Goal: Information Seeking & Learning: Learn about a topic

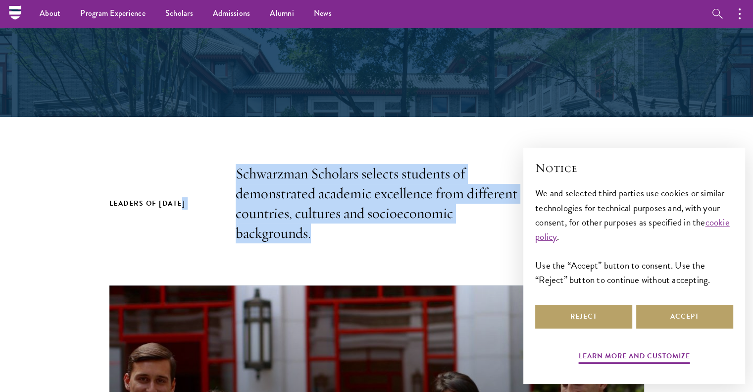
drag, startPoint x: 325, startPoint y: 233, endPoint x: 191, endPoint y: 162, distance: 152.1
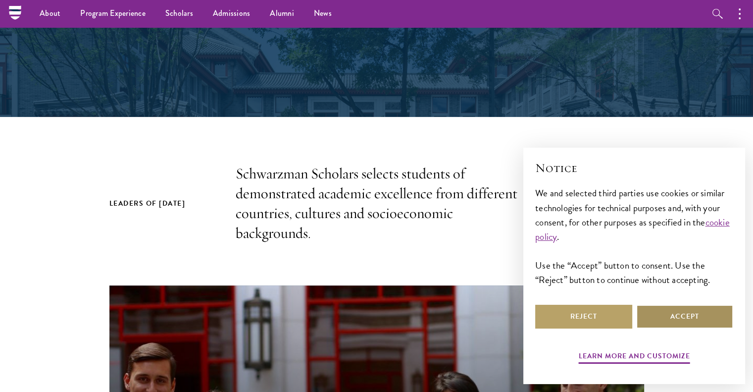
click at [676, 316] on button "Accept" at bounding box center [684, 316] width 97 height 24
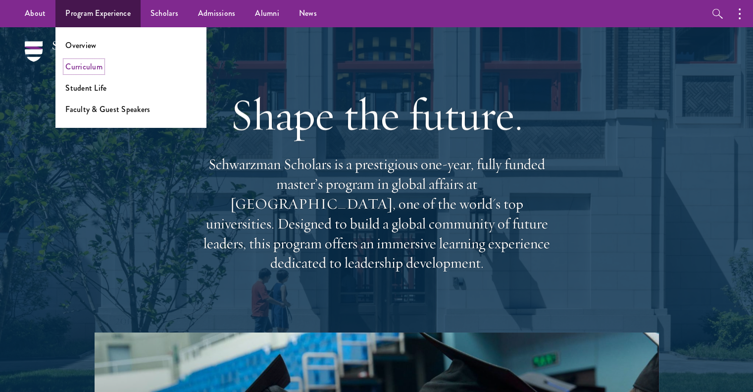
click at [88, 64] on link "Curriculum" at bounding box center [83, 66] width 37 height 11
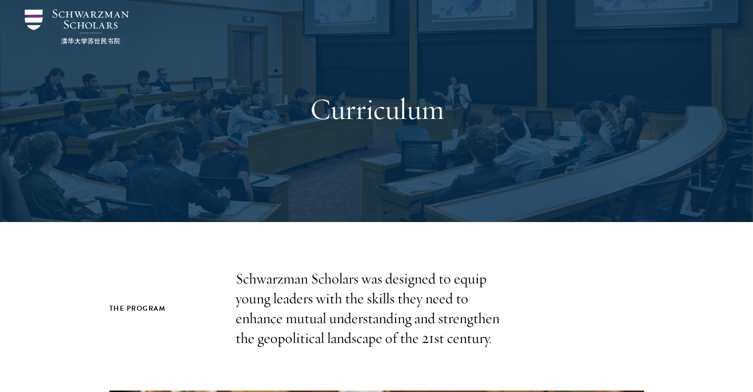
scroll to position [148, 0]
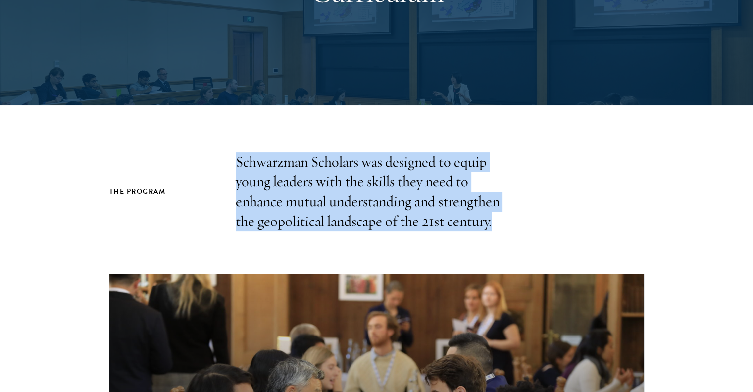
drag, startPoint x: 212, startPoint y: 162, endPoint x: 524, endPoint y: 219, distance: 317.5
click at [524, 219] on div "The Program Schwarzman Scholars was designed to equip young leaders with the sk…" at bounding box center [376, 191] width 535 height 79
drag, startPoint x: 513, startPoint y: 221, endPoint x: 217, endPoint y: 155, distance: 303.2
click at [217, 155] on div "The Program Schwarzman Scholars was designed to equip young leaders with the sk…" at bounding box center [376, 191] width 535 height 79
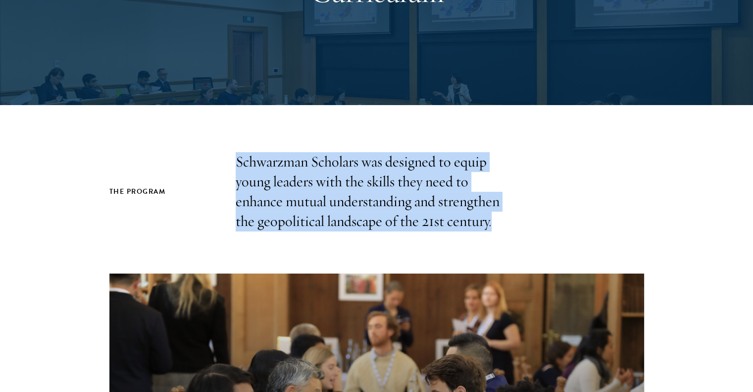
click at [217, 155] on div "The Program Schwarzman Scholars was designed to equip young leaders with the sk…" at bounding box center [376, 191] width 535 height 79
drag, startPoint x: 222, startPoint y: 155, endPoint x: 524, endPoint y: 232, distance: 311.5
click at [524, 232] on div "The Program Schwarzman Scholars was designed to equip young leaders with the sk…" at bounding box center [376, 393] width 753 height 483
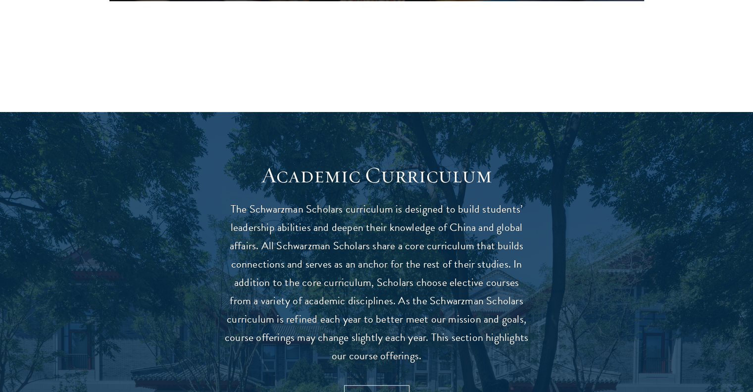
scroll to position [891, 0]
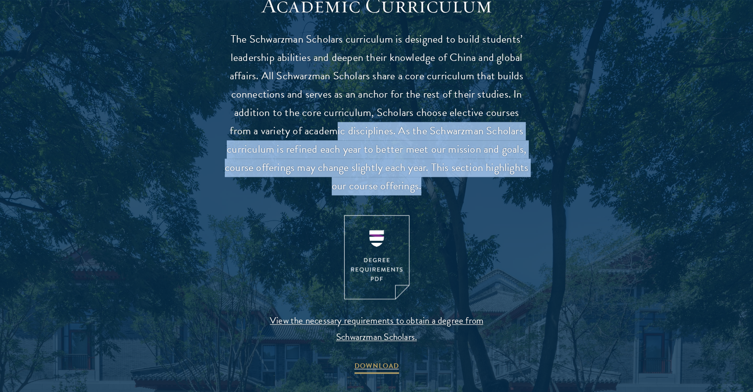
drag, startPoint x: 429, startPoint y: 192, endPoint x: 327, endPoint y: 125, distance: 122.3
click at [327, 125] on p "The Schwarzman Scholars curriculum is designed to build students’ leadership ab…" at bounding box center [376, 112] width 307 height 165
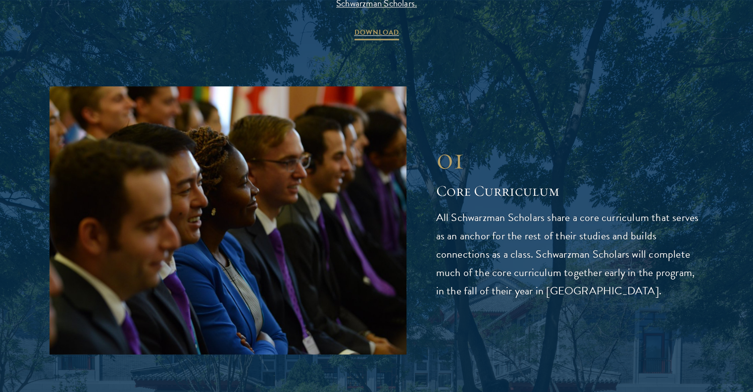
scroll to position [1237, 0]
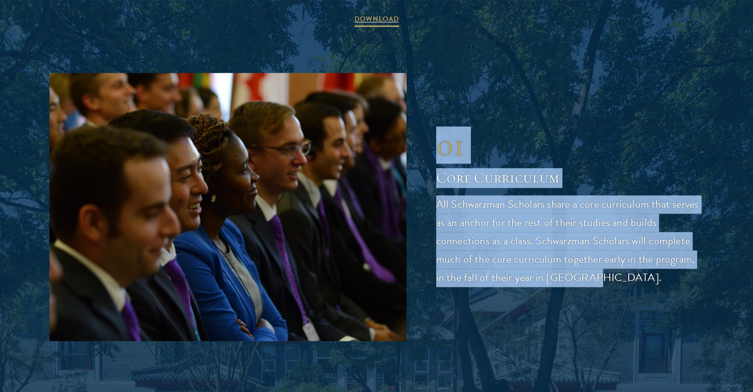
drag, startPoint x: 432, startPoint y: 144, endPoint x: 576, endPoint y: 281, distance: 199.2
click at [576, 281] on div "01 Core Curriculum 01 Core Curriculum All Schwarzman Scholars share a core curr…" at bounding box center [376, 206] width 654 height 267
click at [576, 281] on p "All Schwarzman Scholars share a core curriculum that serves as an anchor for th…" at bounding box center [570, 241] width 268 height 92
drag, startPoint x: 580, startPoint y: 281, endPoint x: 427, endPoint y: 148, distance: 202.5
click at [427, 148] on div "01 Core Curriculum 01 Core Curriculum All Schwarzman Scholars share a core curr…" at bounding box center [376, 206] width 654 height 267
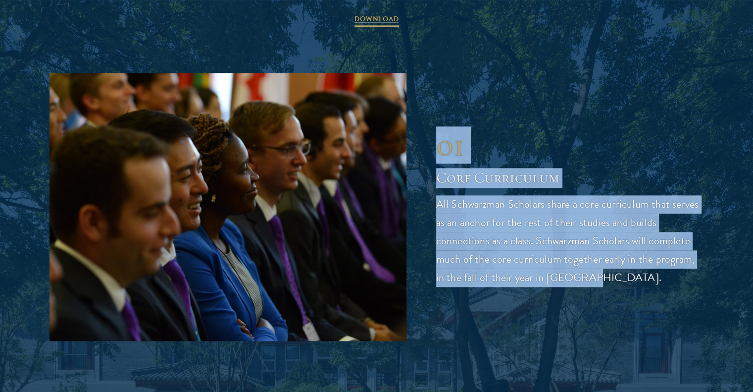
click at [427, 148] on div "01 Core Curriculum 01 Core Curriculum All Schwarzman Scholars share a core curr…" at bounding box center [376, 206] width 654 height 267
drag, startPoint x: 428, startPoint y: 140, endPoint x: 590, endPoint y: 271, distance: 208.7
click at [590, 271] on div "01 Core Curriculum 01 Core Curriculum All Schwarzman Scholars share a core curr…" at bounding box center [376, 206] width 654 height 267
click at [590, 271] on p "All Schwarzman Scholars share a core curriculum that serves as an anchor for th…" at bounding box center [570, 241] width 268 height 92
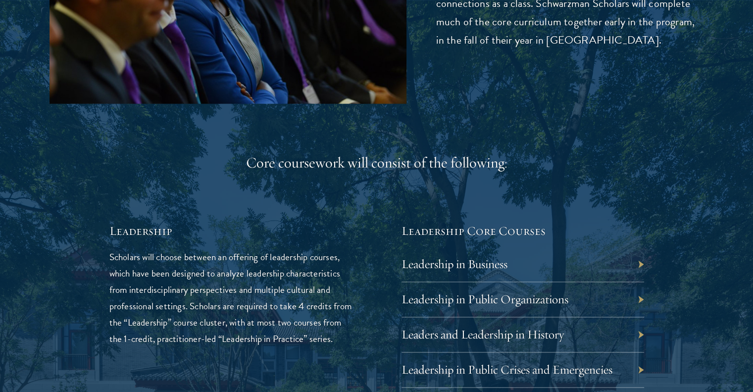
scroll to position [1485, 0]
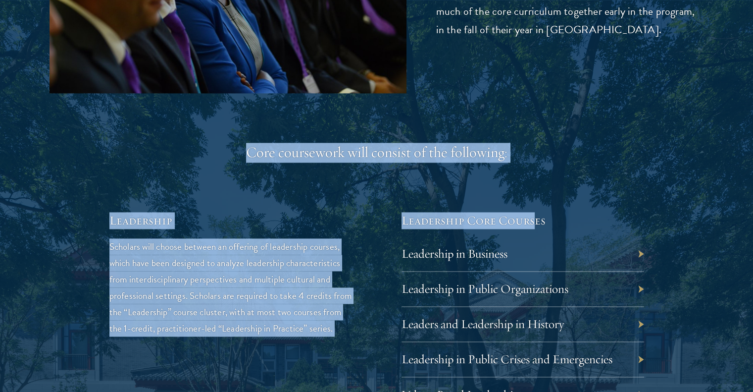
drag, startPoint x: 236, startPoint y: 140, endPoint x: 536, endPoint y: 176, distance: 301.6
click at [546, 154] on div "Core coursework will consist of the following:" at bounding box center [376, 153] width 535 height 20
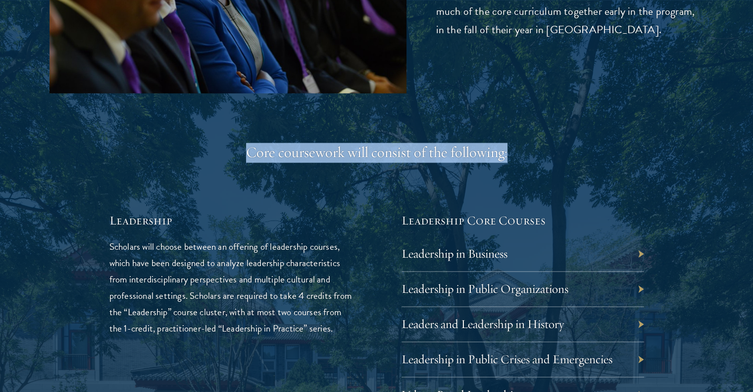
drag, startPoint x: 521, startPoint y: 144, endPoint x: 239, endPoint y: 144, distance: 281.6
click at [239, 144] on div "Core coursework will consist of the following:" at bounding box center [376, 153] width 535 height 20
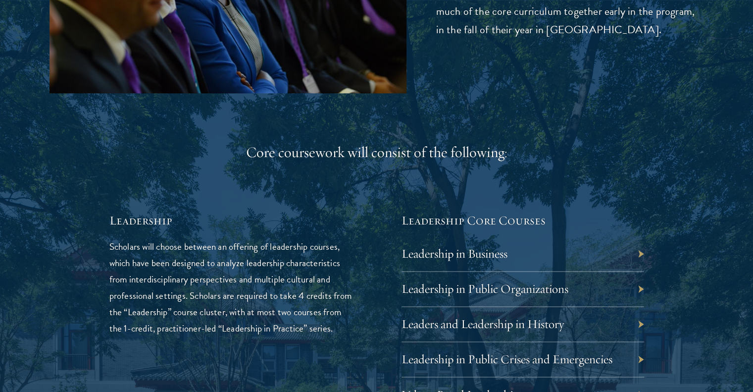
click at [254, 153] on div "Core coursework will consist of the following:" at bounding box center [376, 153] width 535 height 20
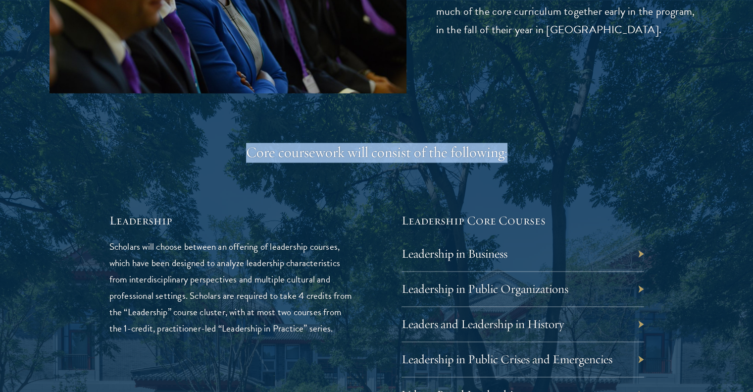
drag, startPoint x: 251, startPoint y: 152, endPoint x: 512, endPoint y: 154, distance: 260.8
click at [512, 154] on div "Core coursework will consist of the following:" at bounding box center [376, 153] width 535 height 20
drag, startPoint x: 515, startPoint y: 144, endPoint x: 234, endPoint y: 147, distance: 281.1
click at [234, 147] on div "Core coursework will consist of the following:" at bounding box center [376, 153] width 535 height 20
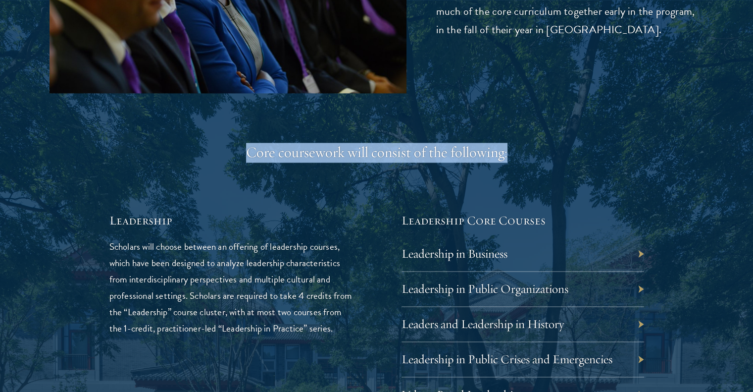
click at [234, 147] on div "Core coursework will consist of the following:" at bounding box center [376, 153] width 535 height 20
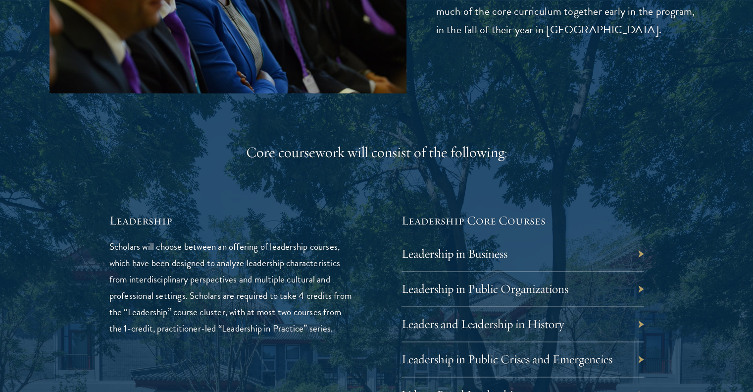
click at [251, 153] on div "Core coursework will consist of the following:" at bounding box center [376, 153] width 535 height 20
drag, startPoint x: 388, startPoint y: 154, endPoint x: 505, endPoint y: 160, distance: 117.0
click at [505, 160] on div "Core coursework will consist of the following:" at bounding box center [376, 153] width 535 height 20
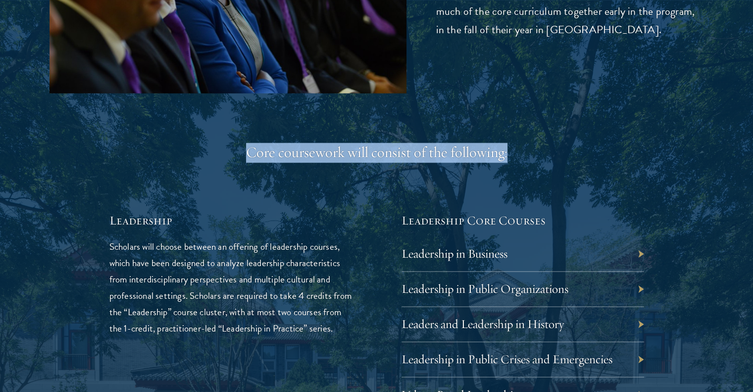
drag, startPoint x: 246, startPoint y: 155, endPoint x: 533, endPoint y: 150, distance: 287.1
click at [533, 150] on div "Core coursework will consist of the following:" at bounding box center [376, 153] width 535 height 20
drag, startPoint x: 517, startPoint y: 140, endPoint x: 231, endPoint y: 139, distance: 285.6
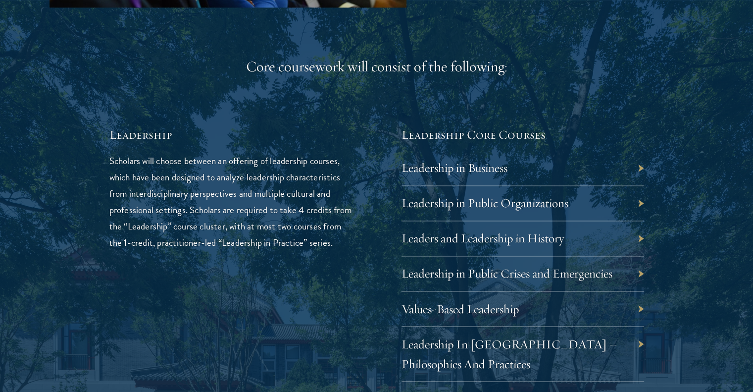
scroll to position [1584, 0]
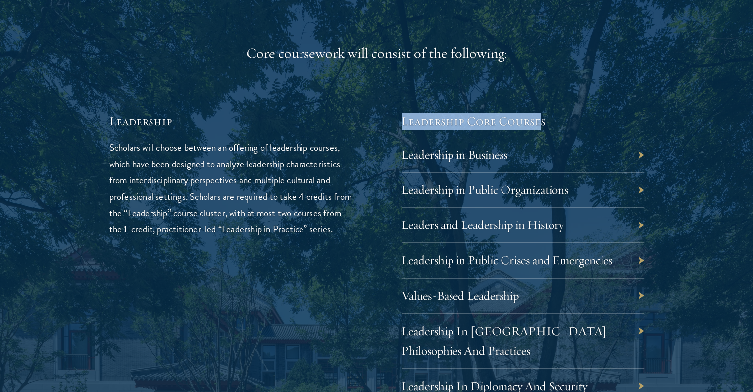
drag, startPoint x: 397, startPoint y: 121, endPoint x: 538, endPoint y: 110, distance: 141.0
drag, startPoint x: 557, startPoint y: 114, endPoint x: 393, endPoint y: 113, distance: 164.3
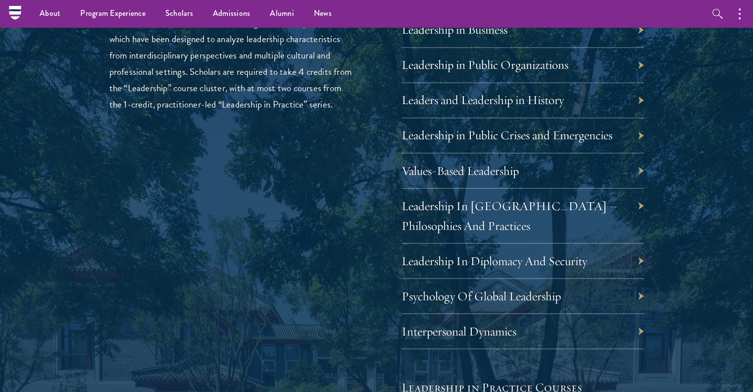
scroll to position [1683, 0]
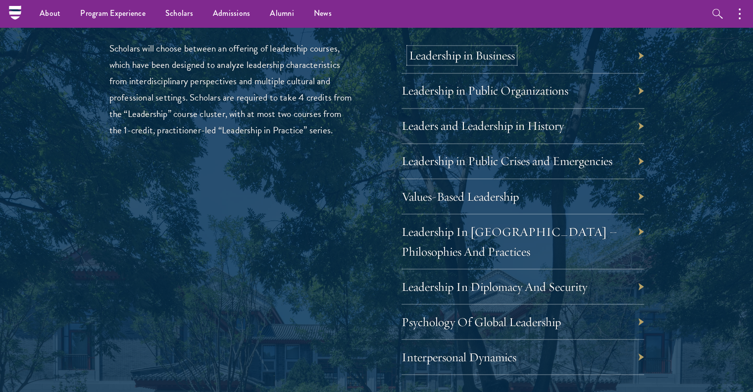
click at [491, 51] on link "Leadership in Business" at bounding box center [462, 55] width 106 height 15
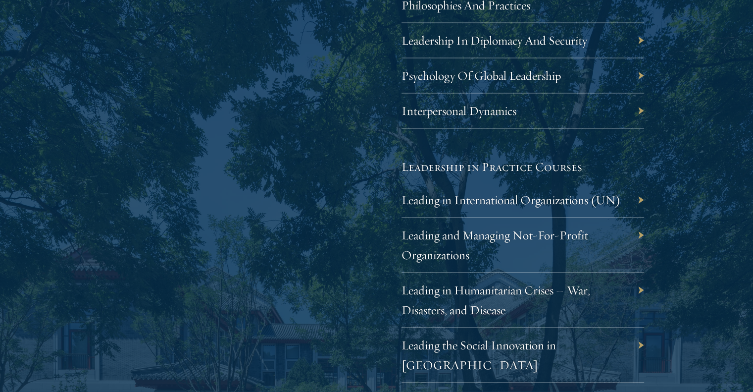
scroll to position [1930, 0]
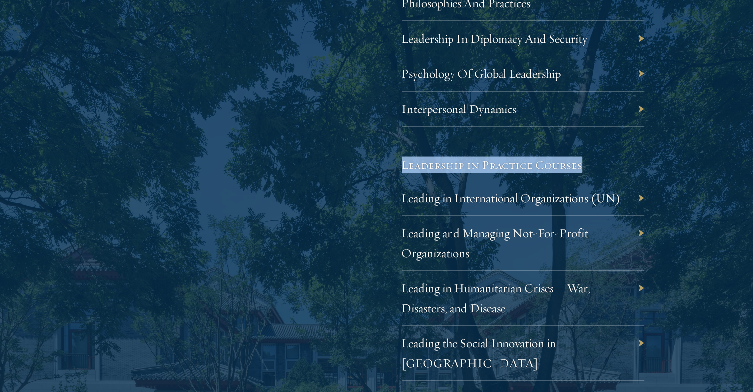
drag, startPoint x: 400, startPoint y: 162, endPoint x: 626, endPoint y: 166, distance: 226.2
click at [626, 166] on div "Leadership Scholars will choose between an offering of leadership courses, whic…" at bounding box center [376, 90] width 535 height 649
click at [626, 166] on h5 "Leadership in Practice Courses" at bounding box center [522, 164] width 243 height 17
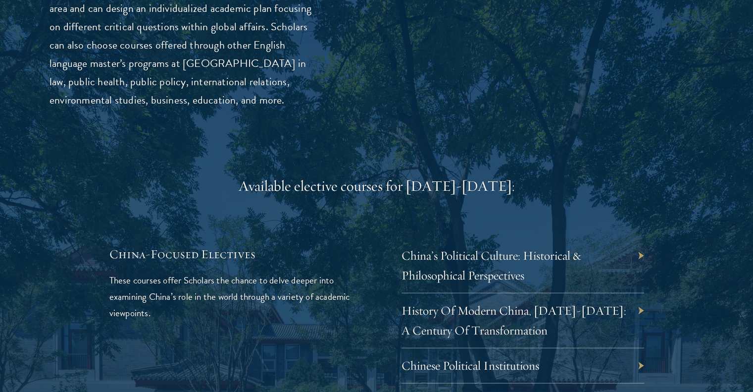
scroll to position [2772, 0]
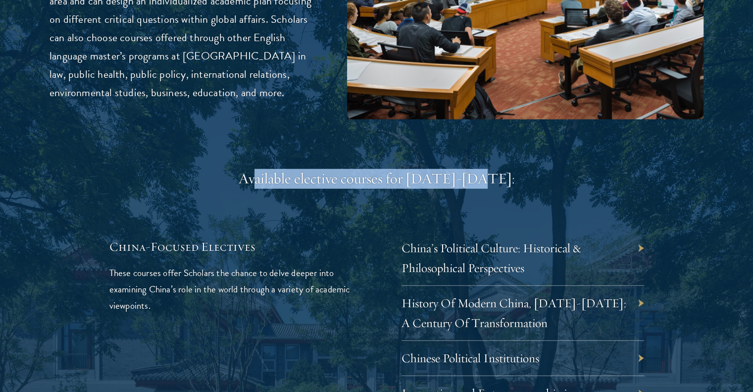
drag, startPoint x: 274, startPoint y: 156, endPoint x: 548, endPoint y: 145, distance: 274.4
click at [548, 145] on div "02 Elective Courses 02 Elective Courses In addition to China-focused electives,…" at bounding box center [376, 242] width 654 height 781
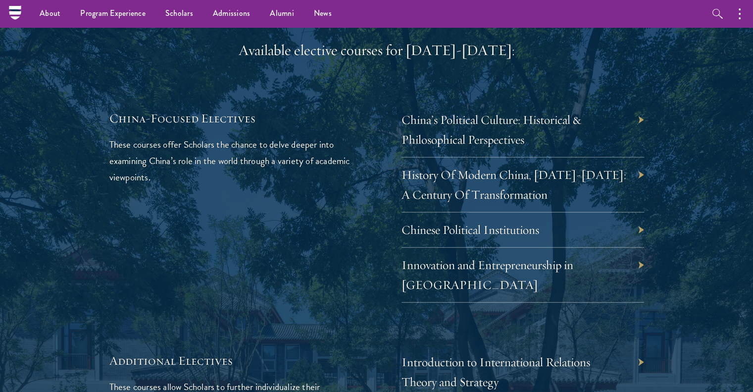
scroll to position [2871, 0]
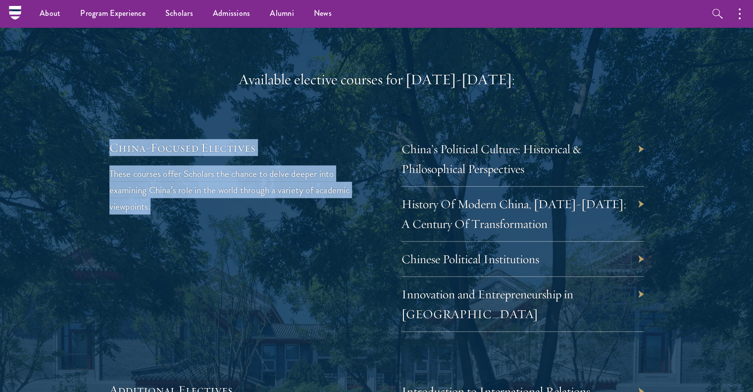
drag, startPoint x: 252, startPoint y: 188, endPoint x: 104, endPoint y: 124, distance: 160.5
click at [104, 124] on div "02 Elective Courses 02 Elective Courses In addition to China-focused electives,…" at bounding box center [376, 143] width 654 height 781
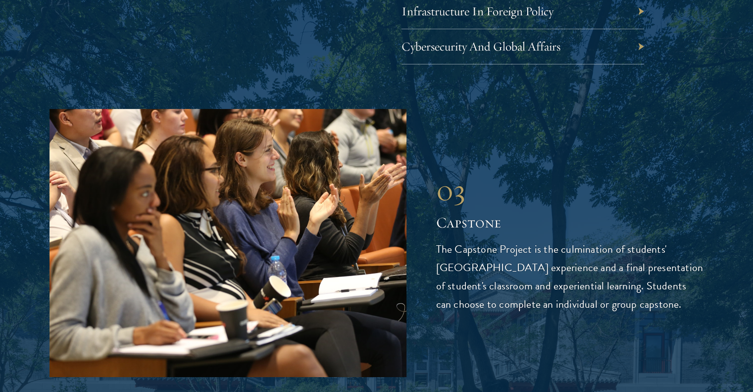
scroll to position [3366, 0]
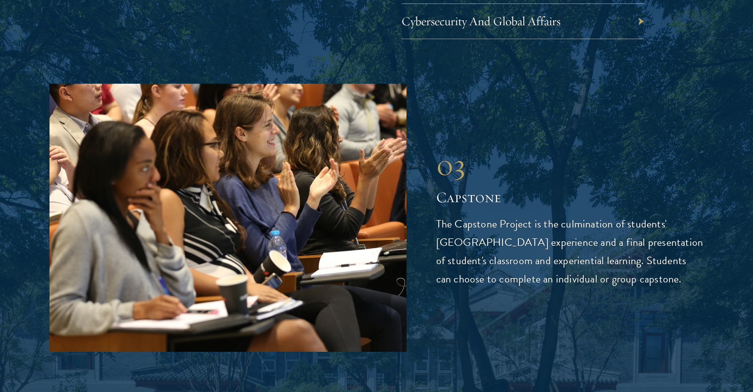
drag, startPoint x: 441, startPoint y: 124, endPoint x: 673, endPoint y: 236, distance: 256.6
click at [673, 236] on div "03 Capstone 03 Capstone The Capstone Project is the culmination of students' Sc…" at bounding box center [376, 217] width 654 height 267
click at [673, 236] on p "The Capstone Project is the culmination of students' Schwarzman College experie…" at bounding box center [570, 251] width 268 height 73
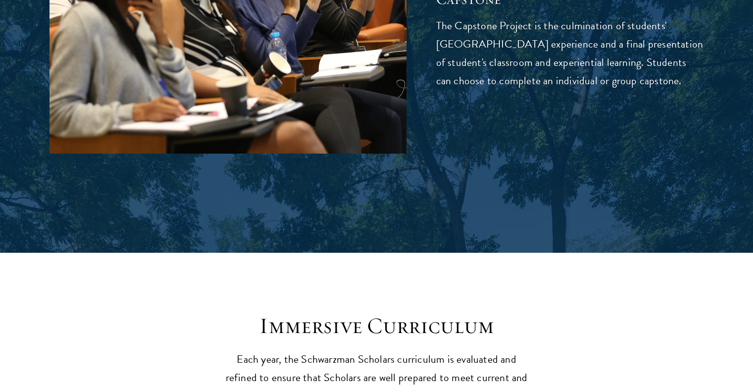
scroll to position [3762, 0]
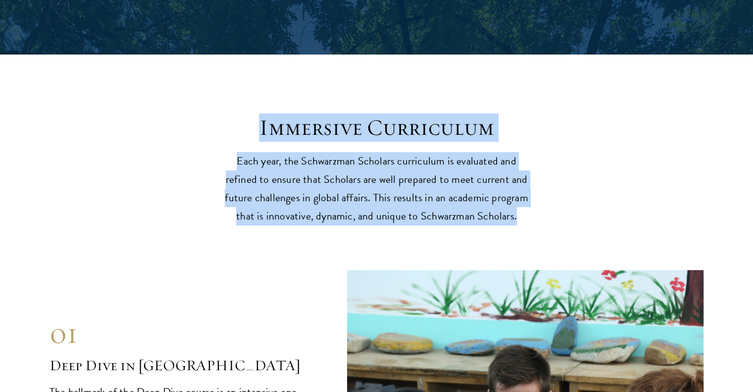
drag, startPoint x: 256, startPoint y: 75, endPoint x: 554, endPoint y: 171, distance: 312.6
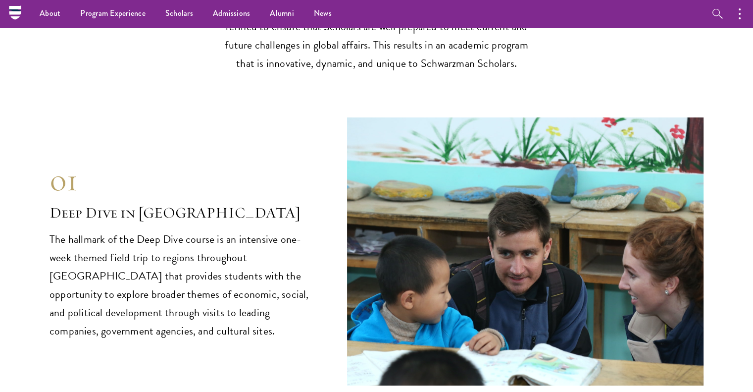
scroll to position [3910, 0]
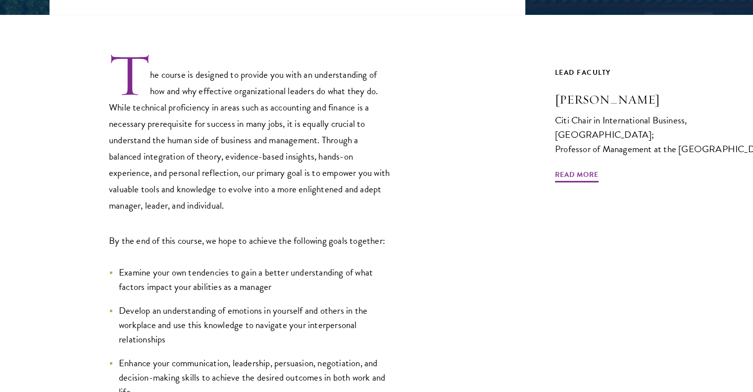
scroll to position [297, 0]
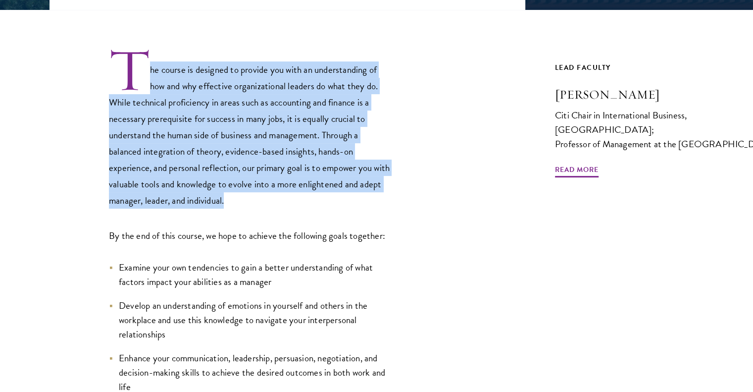
drag, startPoint x: 276, startPoint y: 201, endPoint x: 75, endPoint y: 77, distance: 235.6
click at [75, 77] on div "The course is designed to provide you with an understanding of how and why effe…" at bounding box center [287, 275] width 476 height 456
click at [76, 77] on div "The course is designed to provide you with an understanding of how and why effe…" at bounding box center [287, 275] width 476 height 456
click at [88, 62] on div "The course is designed to provide you with an understanding of how and why effe…" at bounding box center [287, 275] width 476 height 456
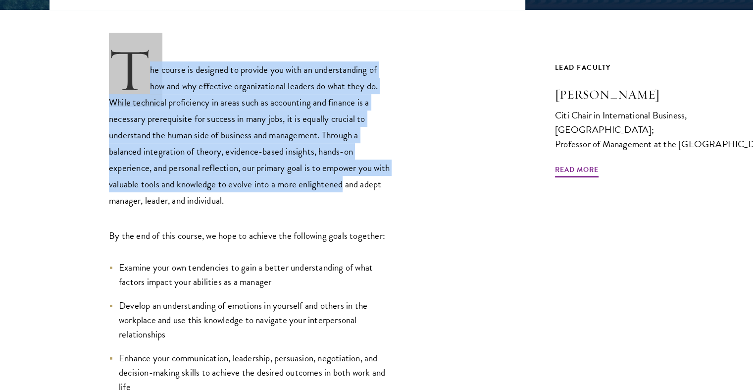
drag, startPoint x: 88, startPoint y: 62, endPoint x: 339, endPoint y: 192, distance: 282.7
click at [339, 192] on div "The course is designed to provide you with an understanding of how and why effe…" at bounding box center [287, 275] width 476 height 456
click at [339, 192] on p "The course is designed to provide you with an understanding of how and why effe…" at bounding box center [250, 127] width 282 height 161
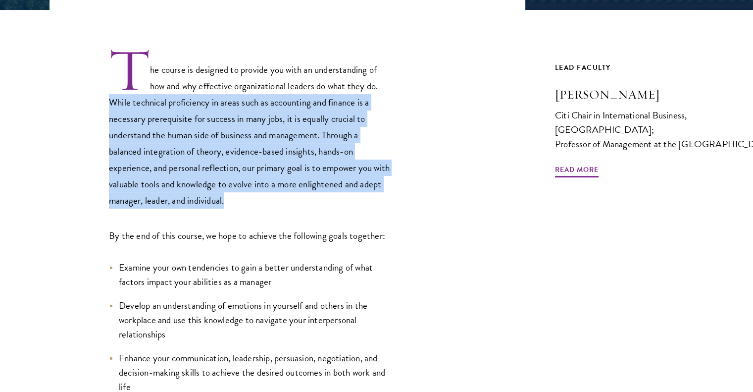
drag, startPoint x: 294, startPoint y: 197, endPoint x: 95, endPoint y: 108, distance: 218.0
click at [95, 108] on div "The course is designed to provide you with an understanding of how and why effe…" at bounding box center [287, 275] width 476 height 456
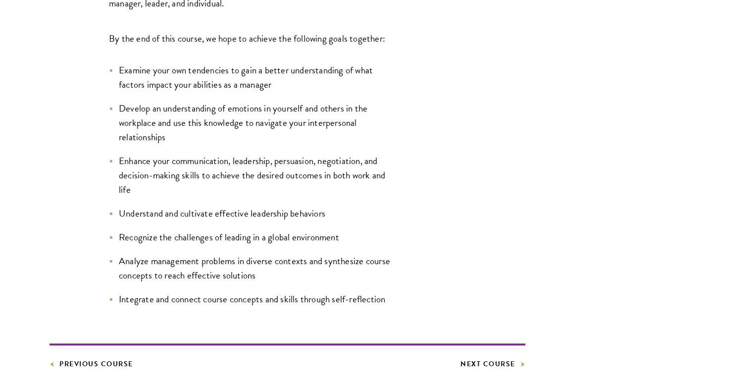
scroll to position [495, 0]
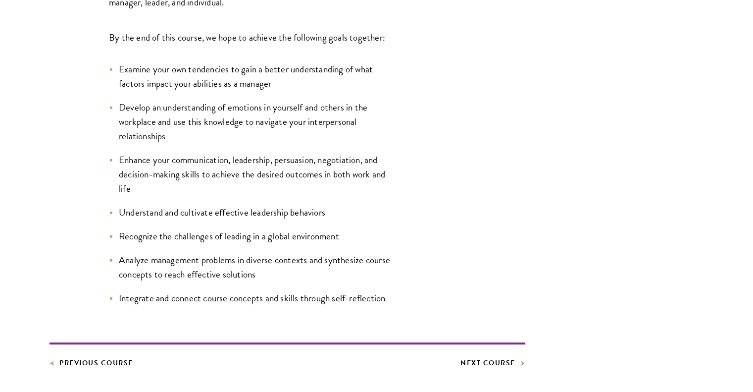
drag, startPoint x: 129, startPoint y: 85, endPoint x: 380, endPoint y: 233, distance: 291.3
click at [380, 233] on ul "Examine your own tendencies to gain a better understanding of what factors impa…" at bounding box center [250, 184] width 282 height 244
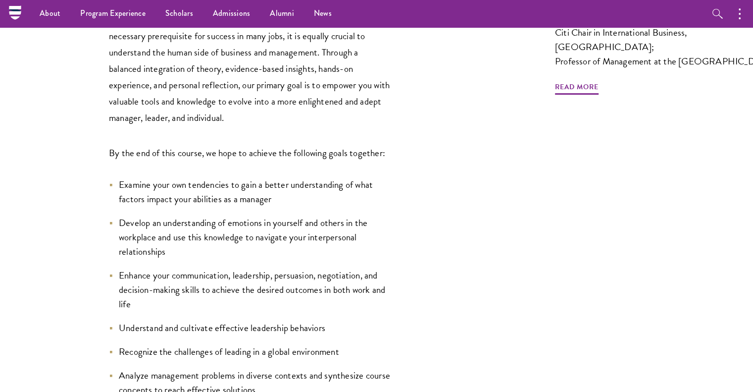
scroll to position [346, 0]
